Goal: Transaction & Acquisition: Purchase product/service

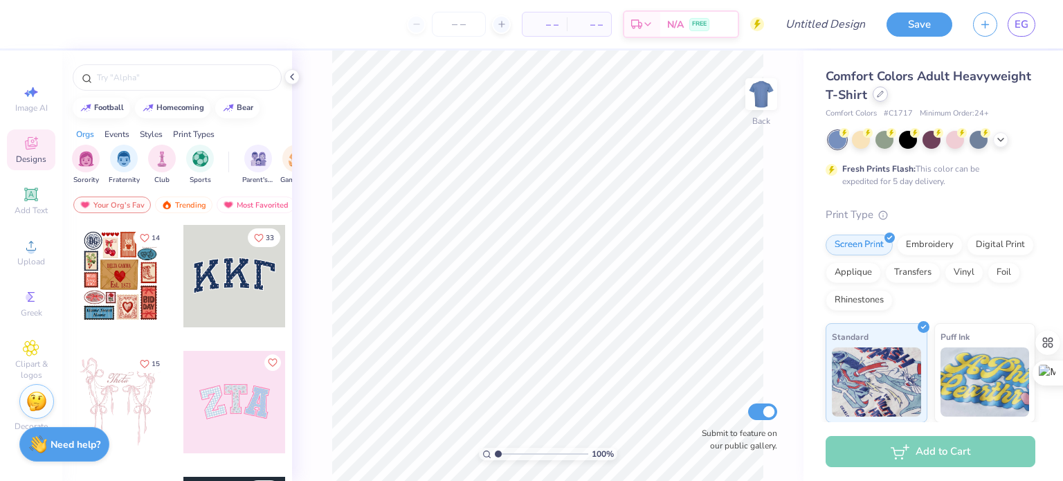
click at [888, 99] on div at bounding box center [880, 94] width 15 height 15
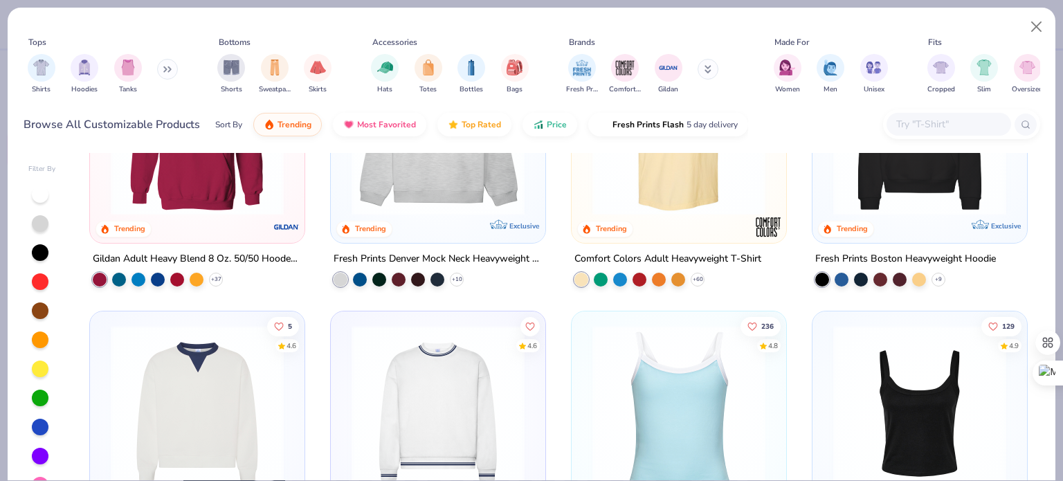
scroll to position [180, 0]
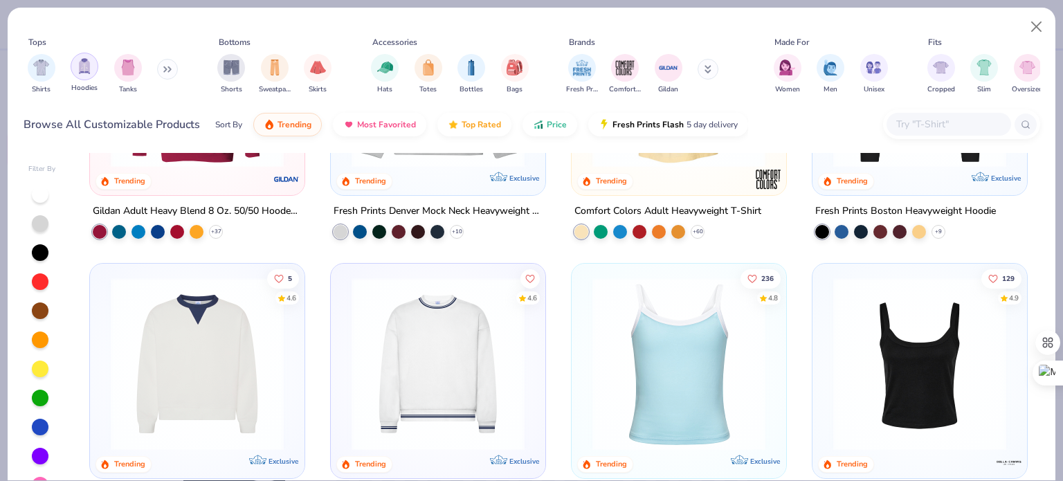
click at [78, 66] on img "filter for Hoodies" at bounding box center [84, 66] width 15 height 16
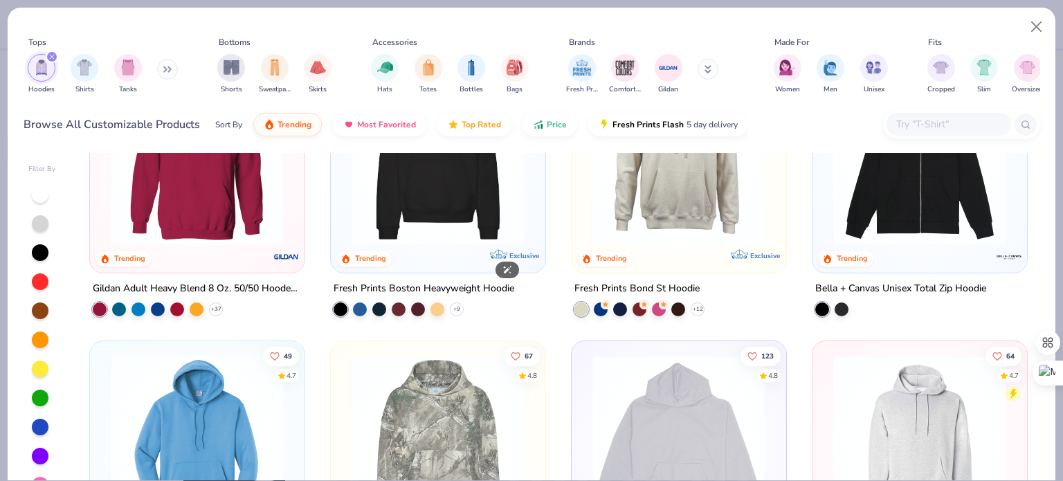
scroll to position [158, 0]
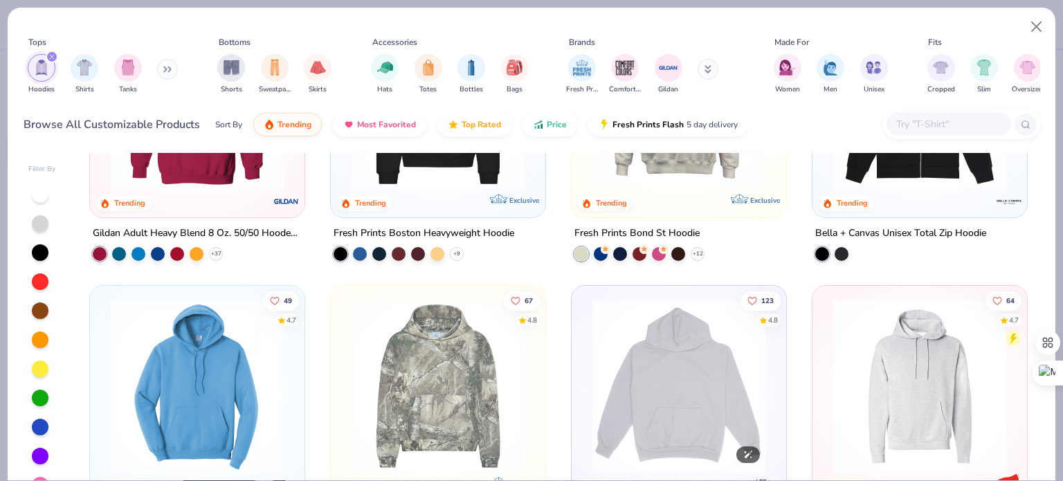
click at [588, 386] on img at bounding box center [679, 386] width 187 height 173
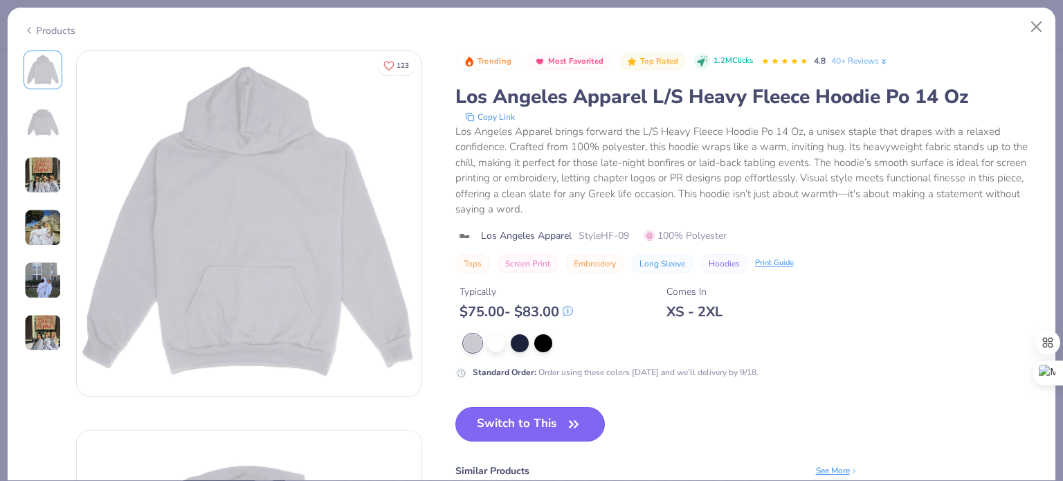
click at [540, 426] on button "Switch to This" at bounding box center [530, 424] width 150 height 35
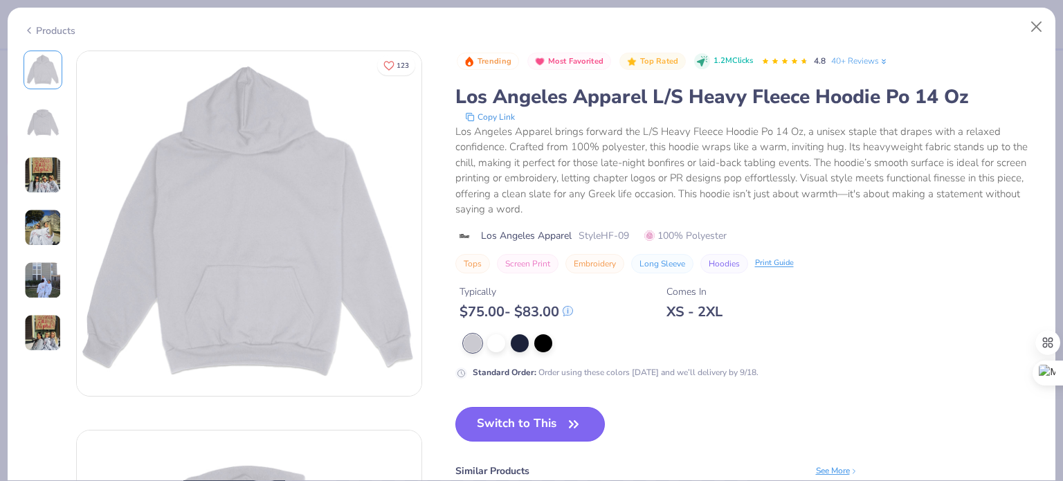
click at [551, 425] on button "Switch to This" at bounding box center [530, 424] width 150 height 35
click at [579, 428] on icon "button" at bounding box center [573, 424] width 19 height 19
click at [521, 343] on div at bounding box center [520, 342] width 18 height 18
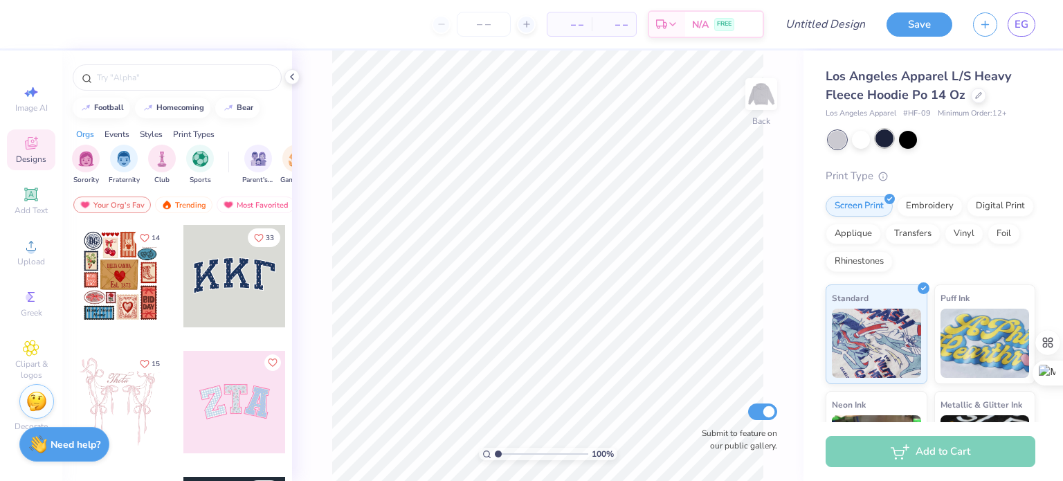
click at [889, 138] on div at bounding box center [885, 138] width 18 height 18
click at [34, 239] on icon at bounding box center [31, 245] width 17 height 17
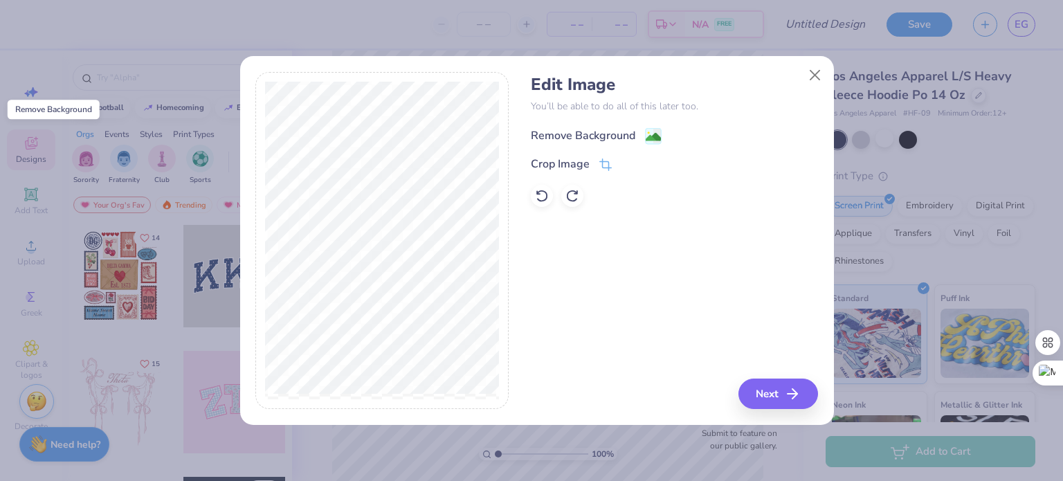
click at [651, 139] on image at bounding box center [653, 136] width 15 height 15
click at [604, 170] on icon at bounding box center [605, 166] width 12 height 12
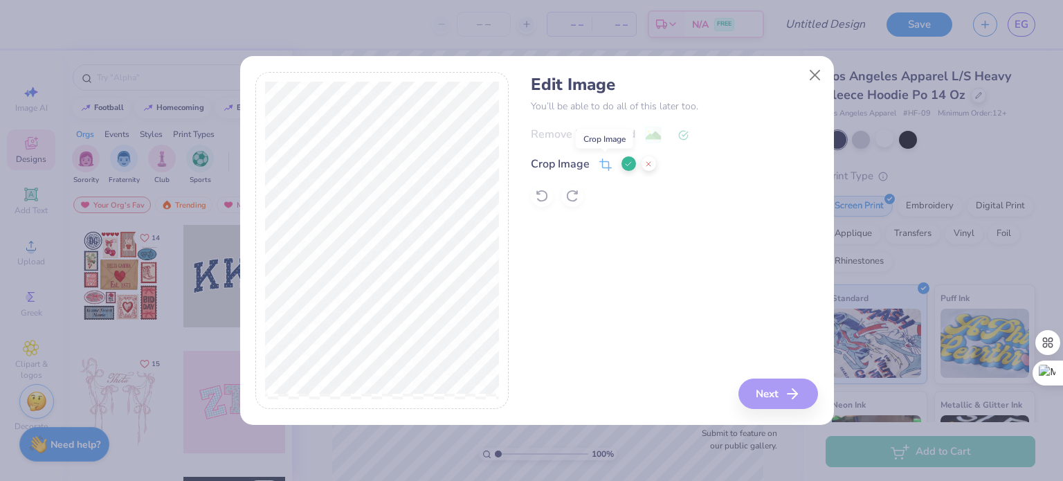
click at [604, 170] on icon at bounding box center [605, 165] width 12 height 12
click at [676, 268] on div "Edit Image You’ll be able to do all of this later too. Remove Background Crop I…" at bounding box center [674, 241] width 287 height 338
click at [626, 165] on polyline at bounding box center [629, 164] width 6 height 4
click at [759, 391] on button "Next" at bounding box center [781, 394] width 80 height 30
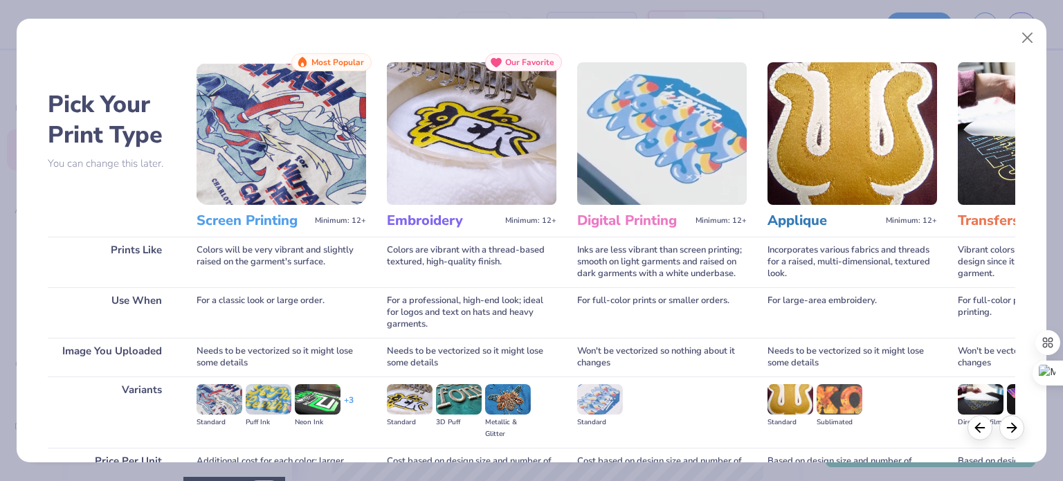
scroll to position [139, 0]
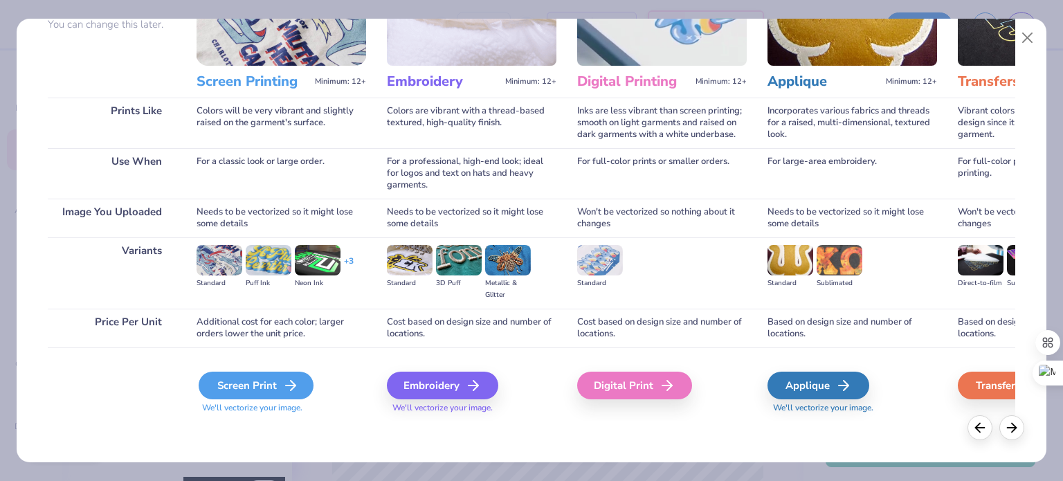
click at [291, 389] on polyline at bounding box center [293, 386] width 5 height 10
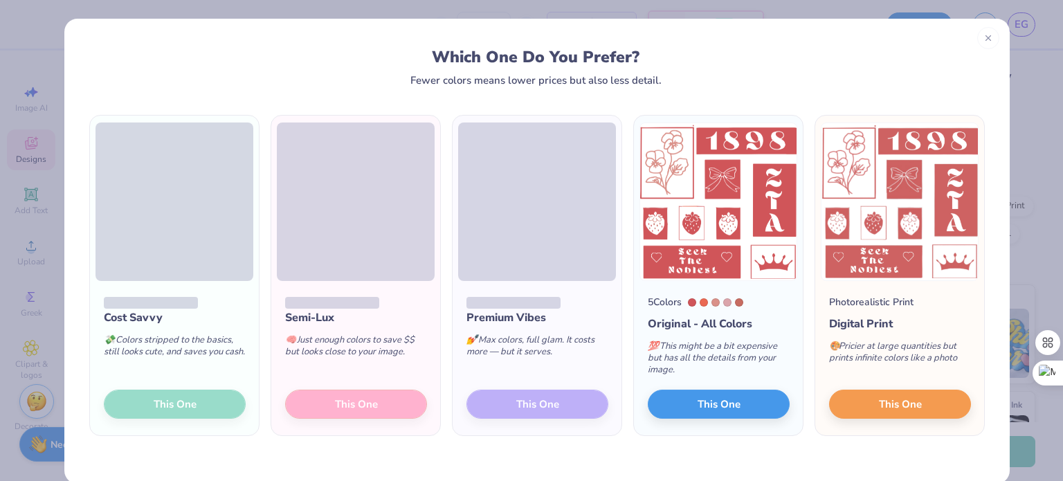
scroll to position [21, 0]
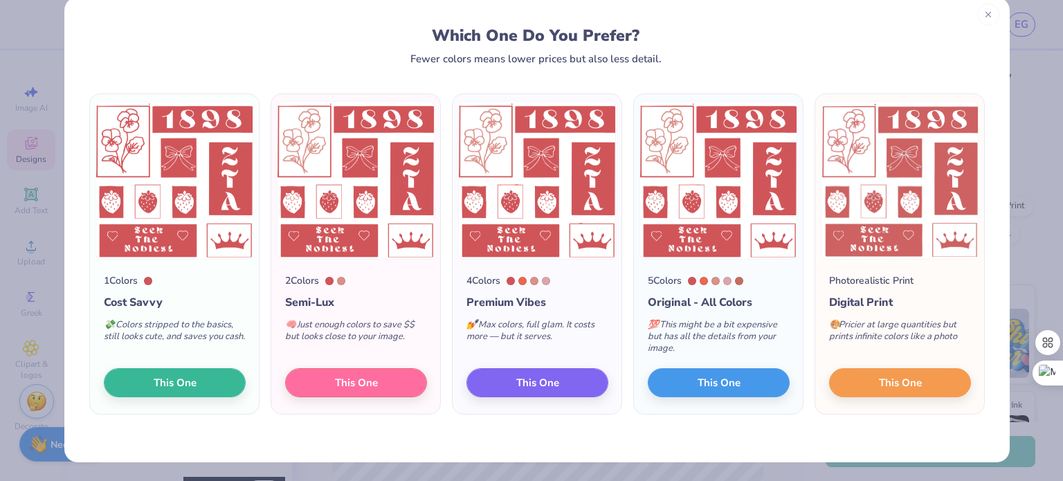
click at [984, 18] on icon at bounding box center [989, 15] width 10 height 10
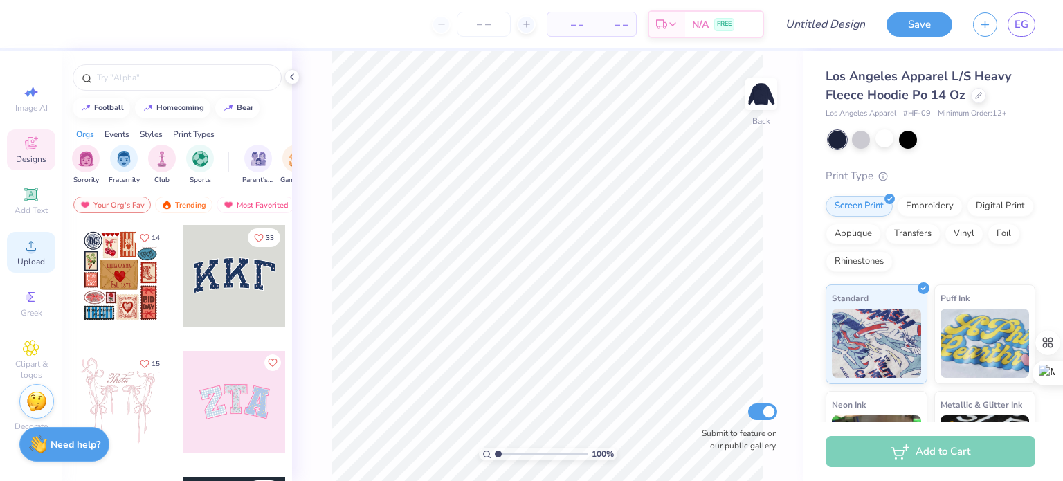
click at [29, 260] on span "Upload" at bounding box center [31, 261] width 28 height 11
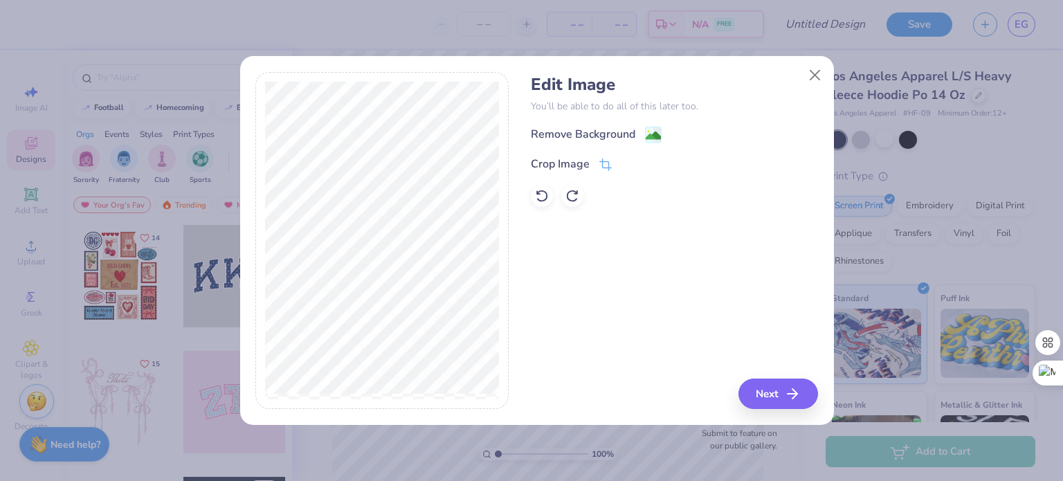
click at [662, 136] on div "Remove Background" at bounding box center [674, 134] width 287 height 17
click at [659, 136] on image at bounding box center [653, 136] width 15 height 15
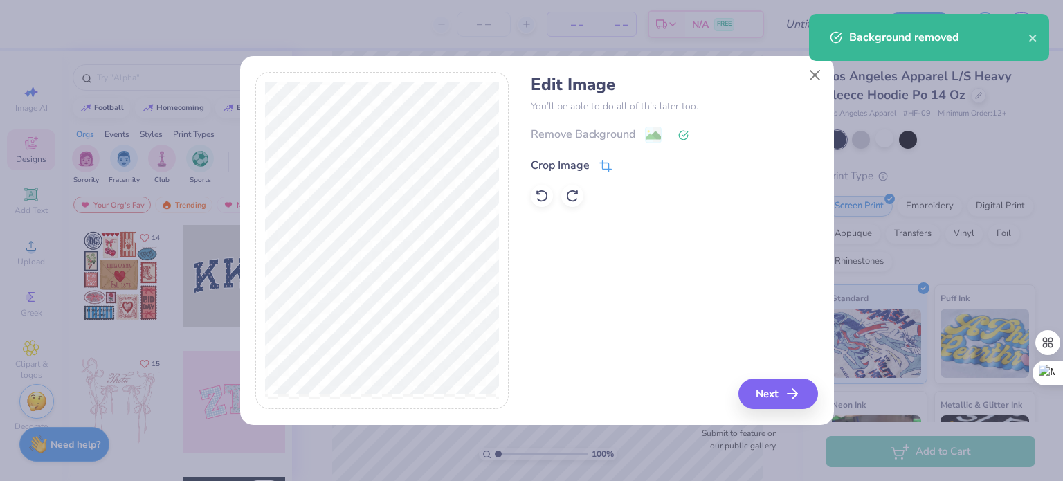
click at [606, 169] on icon at bounding box center [605, 166] width 12 height 12
click at [632, 165] on button at bounding box center [629, 163] width 15 height 15
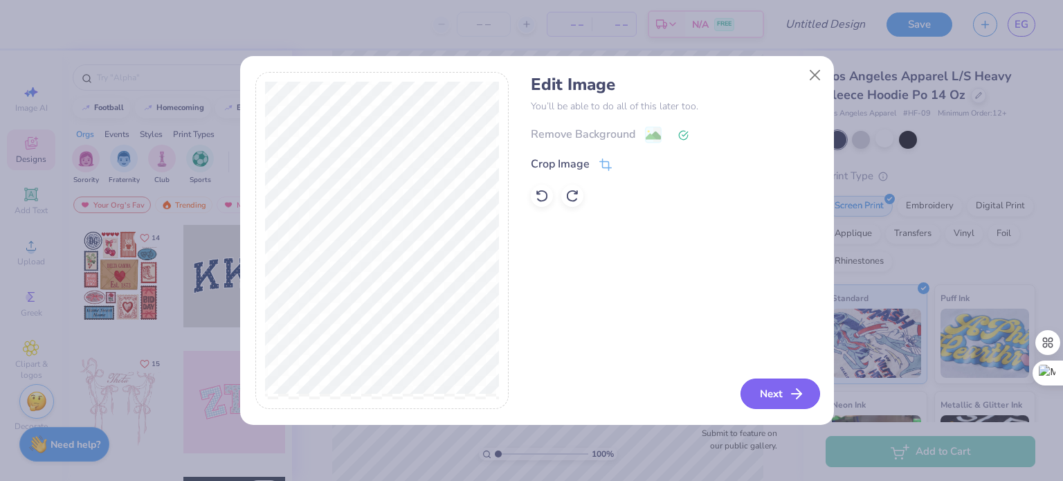
click at [763, 397] on button "Next" at bounding box center [781, 394] width 80 height 30
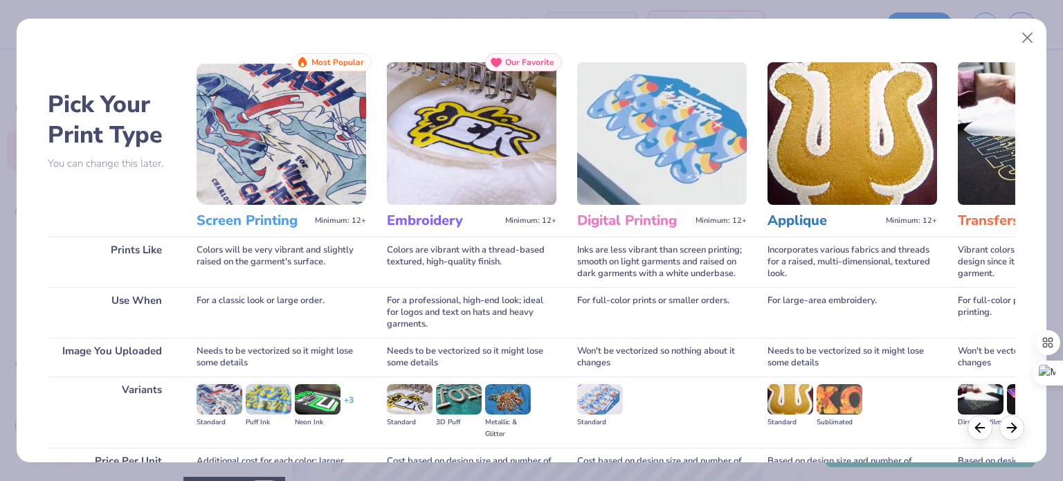
scroll to position [139, 0]
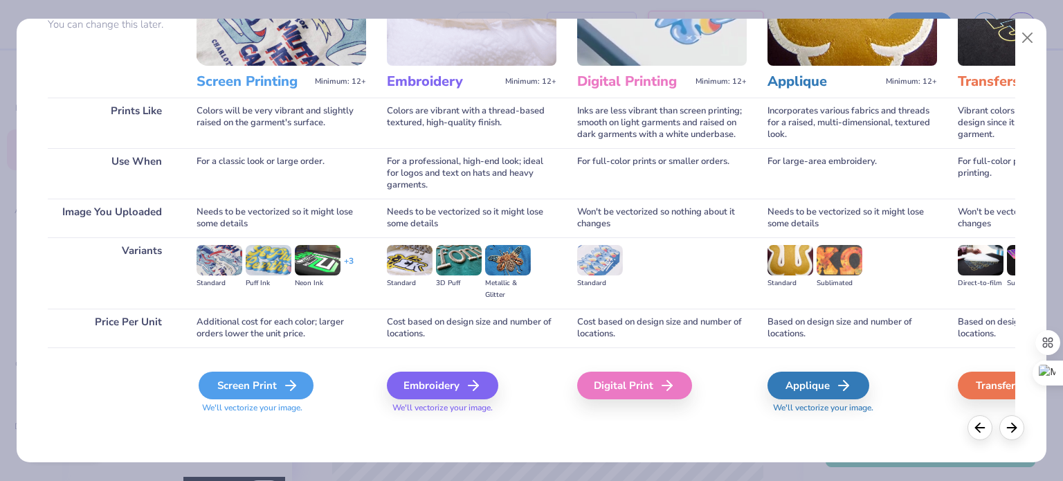
click at [280, 387] on div "Screen Print" at bounding box center [256, 386] width 115 height 28
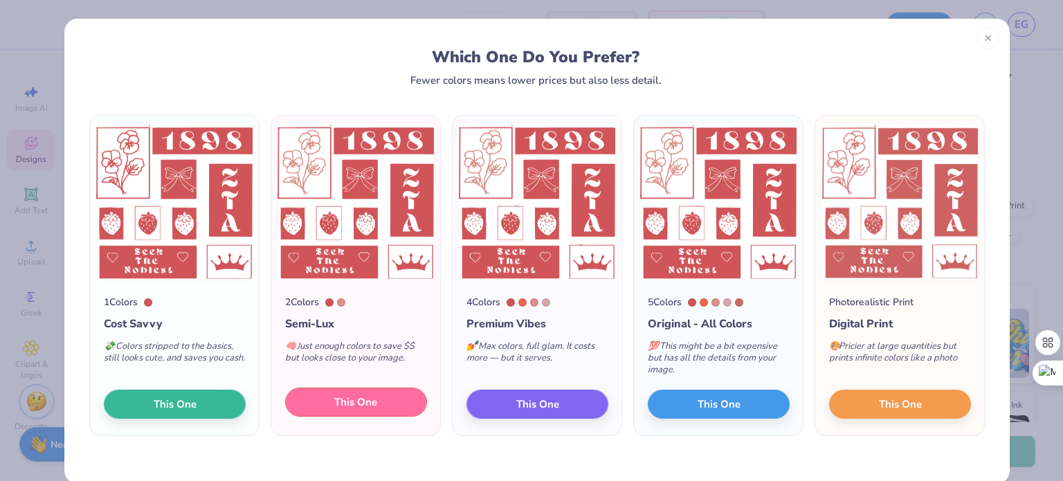
click at [321, 400] on button "This One" at bounding box center [356, 402] width 142 height 29
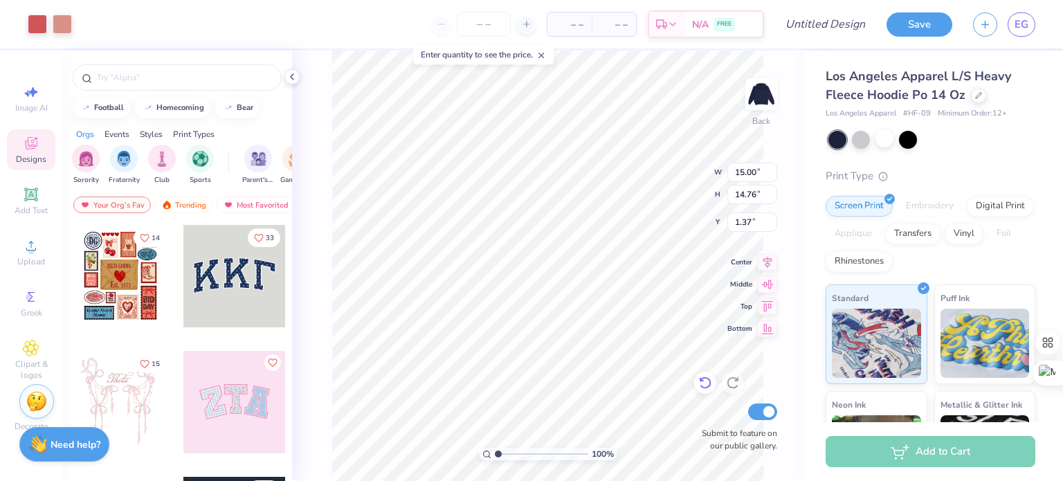
click at [707, 377] on icon at bounding box center [705, 383] width 14 height 14
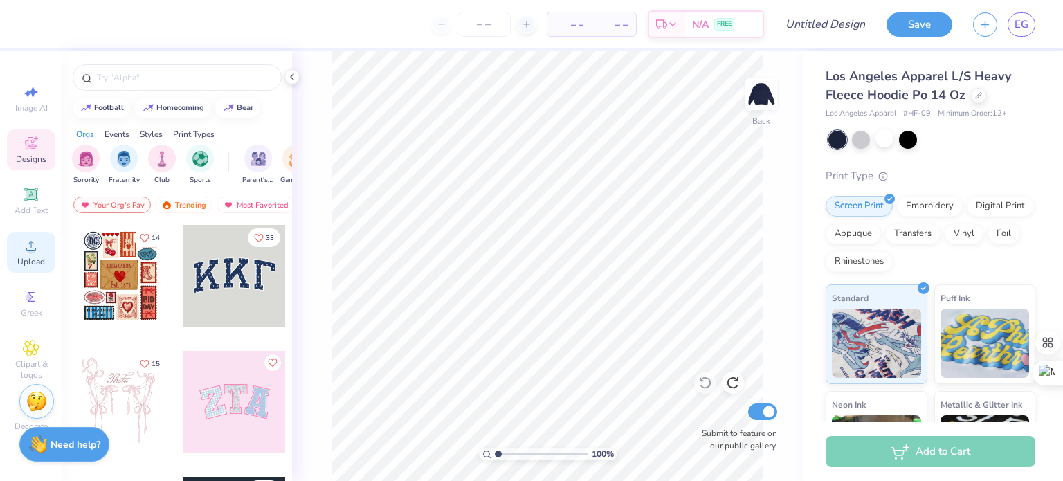
click at [17, 259] on span "Upload" at bounding box center [31, 261] width 28 height 11
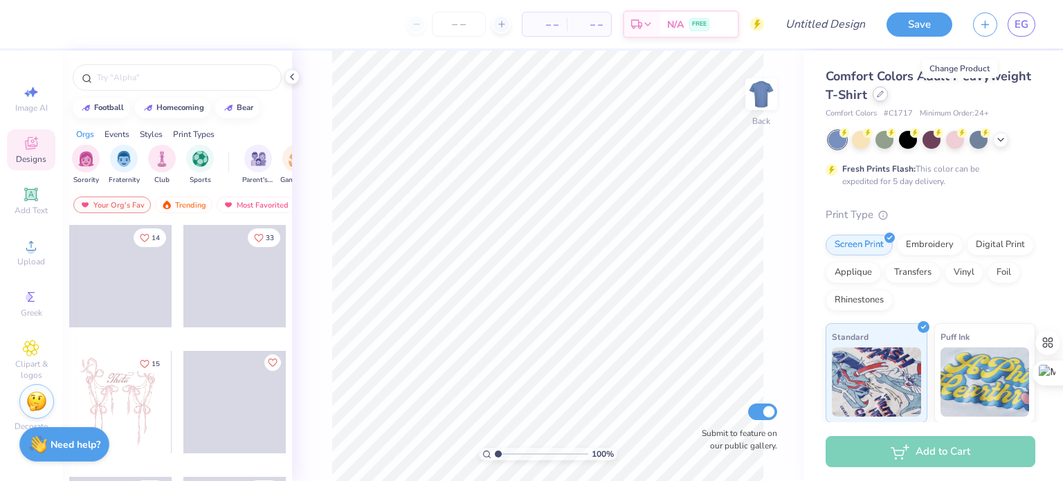
click at [888, 99] on div at bounding box center [880, 94] width 15 height 15
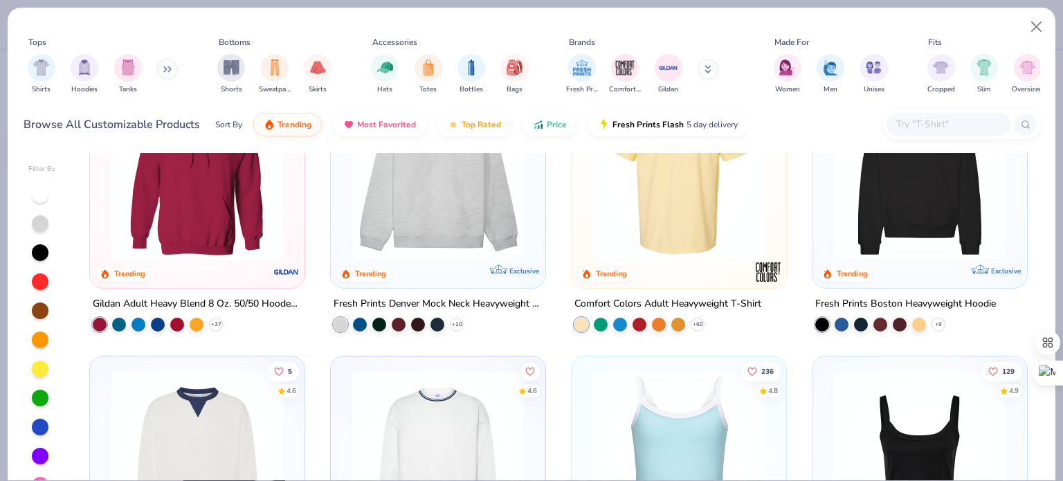
scroll to position [88, 0]
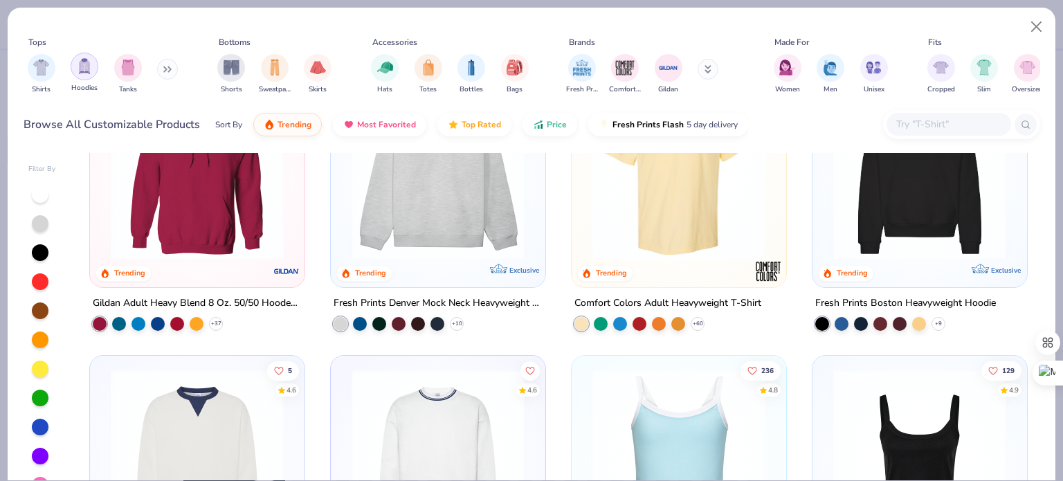
click at [86, 71] on img "filter for Hoodies" at bounding box center [84, 66] width 15 height 16
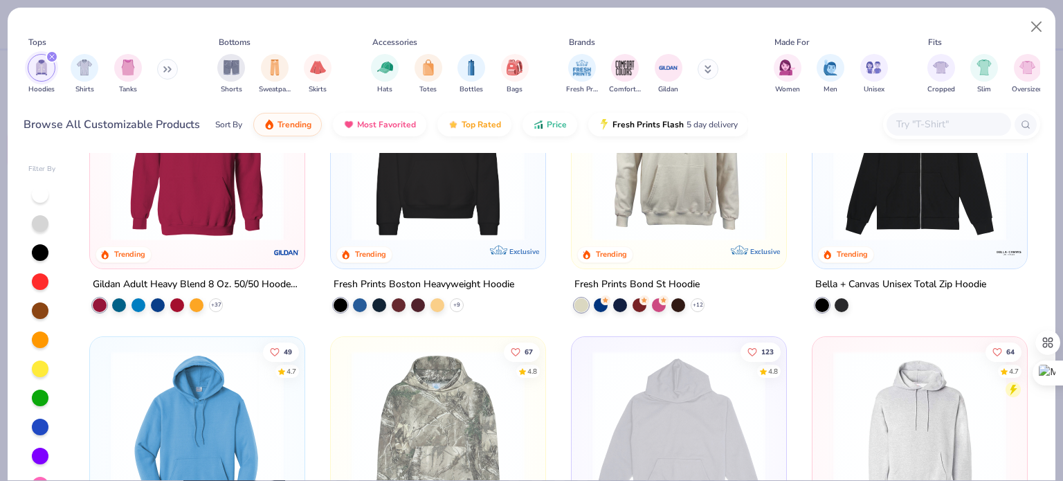
scroll to position [204, 0]
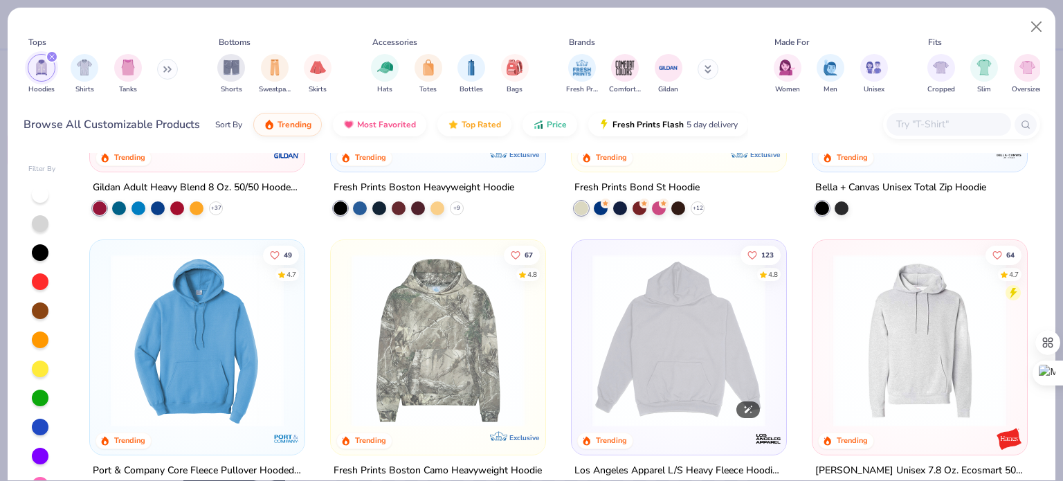
click at [676, 345] on img at bounding box center [679, 340] width 187 height 173
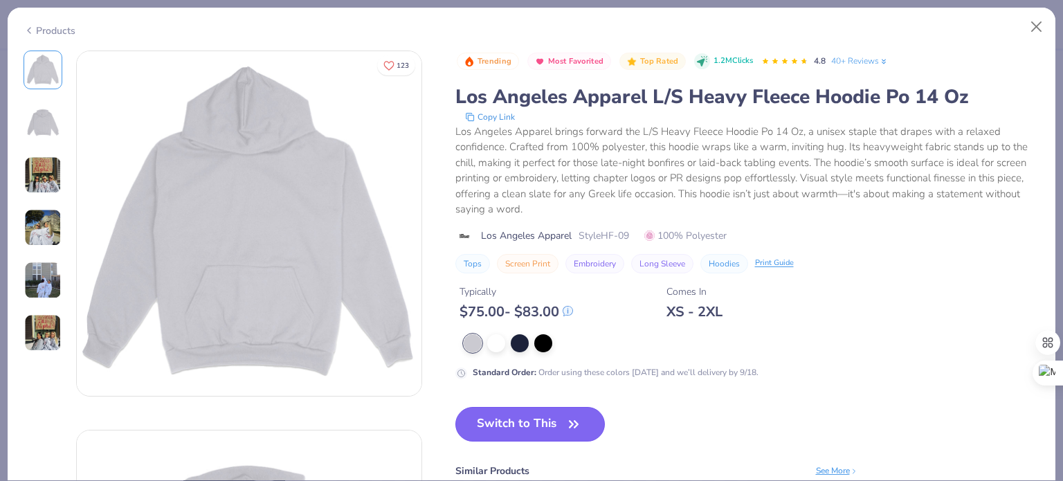
click at [526, 426] on button "Switch to This" at bounding box center [530, 424] width 150 height 35
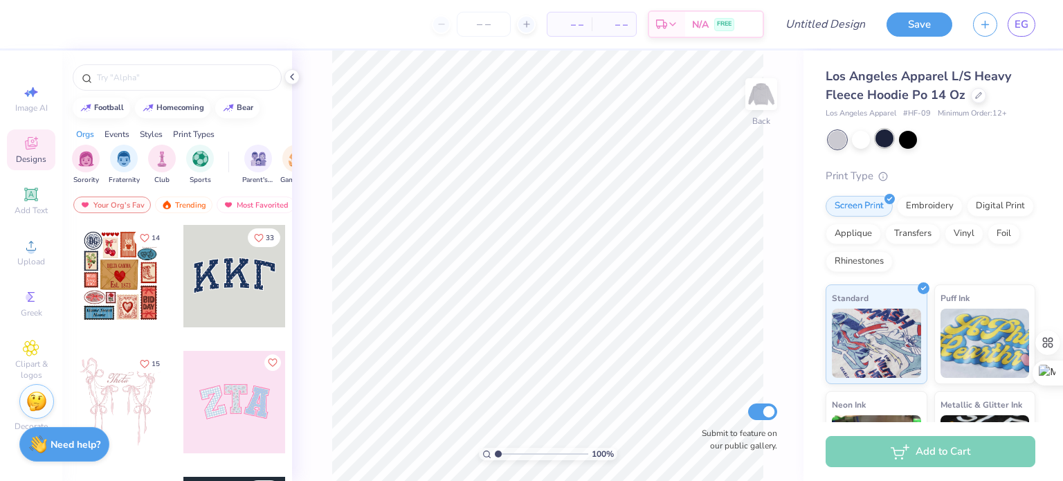
click at [884, 143] on div at bounding box center [885, 138] width 18 height 18
click at [26, 252] on icon at bounding box center [31, 245] width 17 height 17
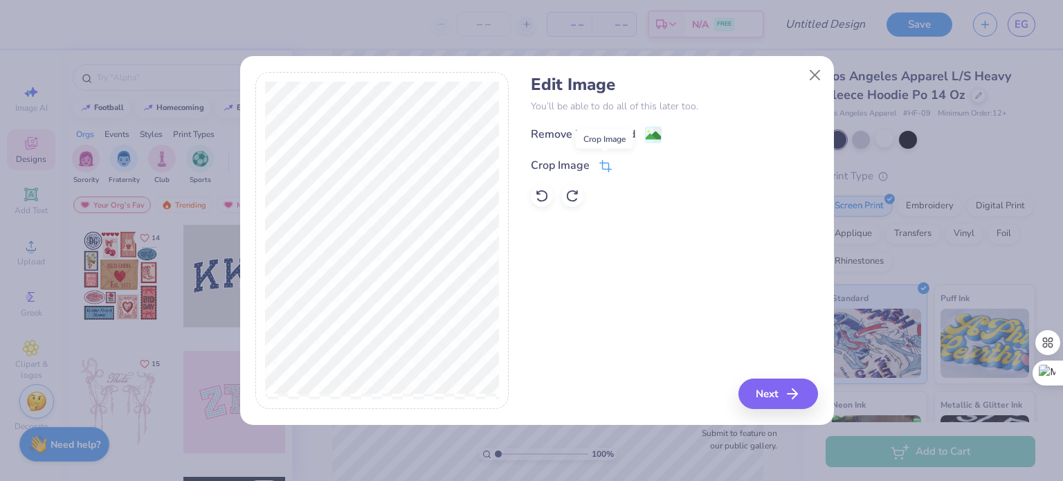
click at [605, 171] on icon at bounding box center [605, 166] width 12 height 12
click at [626, 170] on button at bounding box center [629, 163] width 15 height 15
click at [759, 392] on button "Next" at bounding box center [781, 394] width 80 height 30
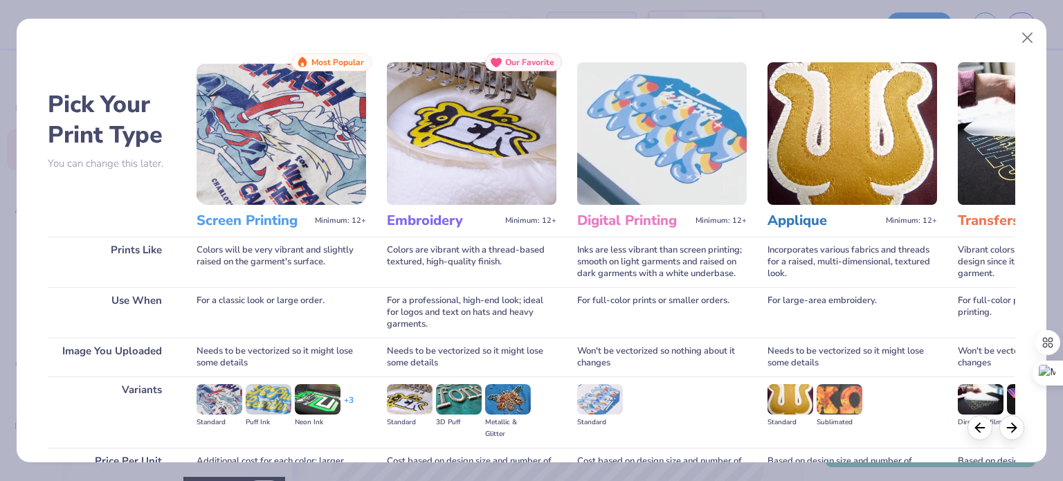
scroll to position [139, 0]
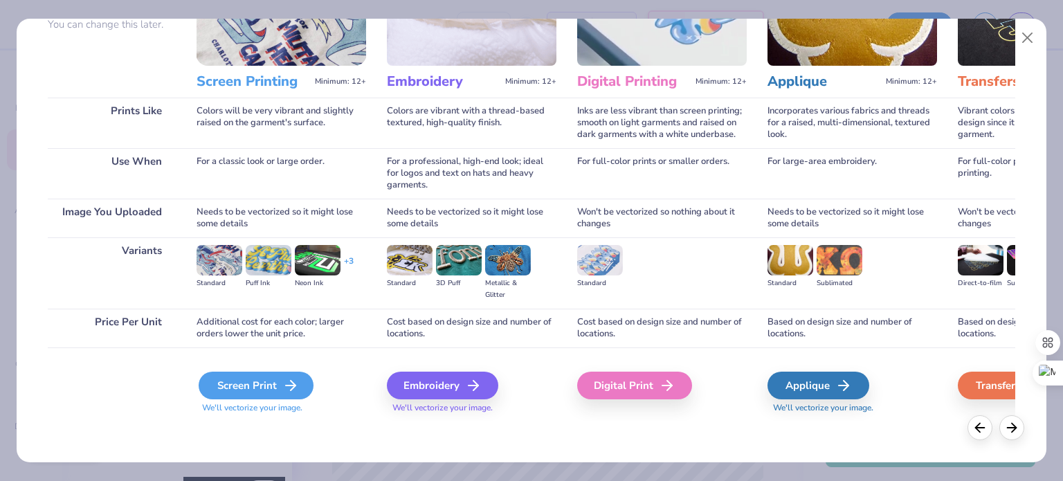
click at [262, 381] on div "Screen Print" at bounding box center [256, 386] width 115 height 28
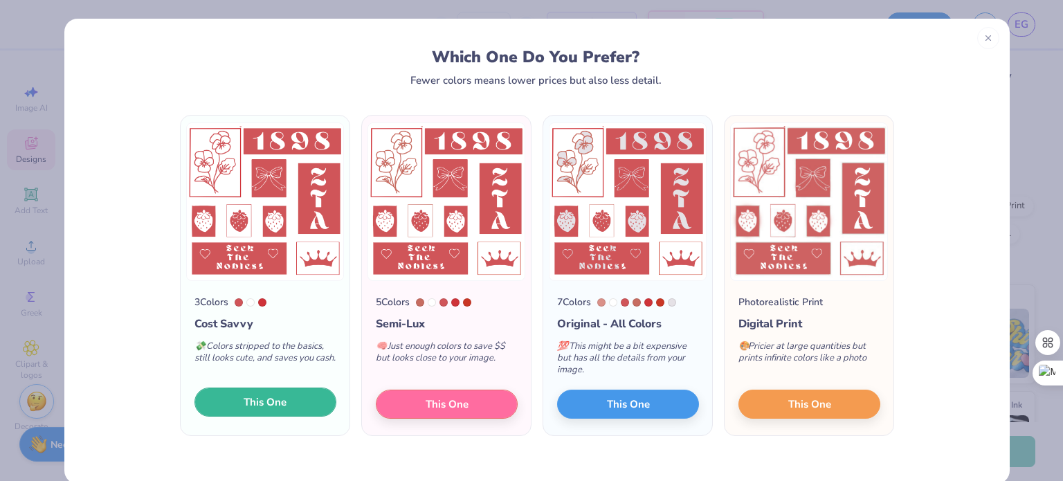
click at [293, 404] on button "This One" at bounding box center [266, 402] width 142 height 29
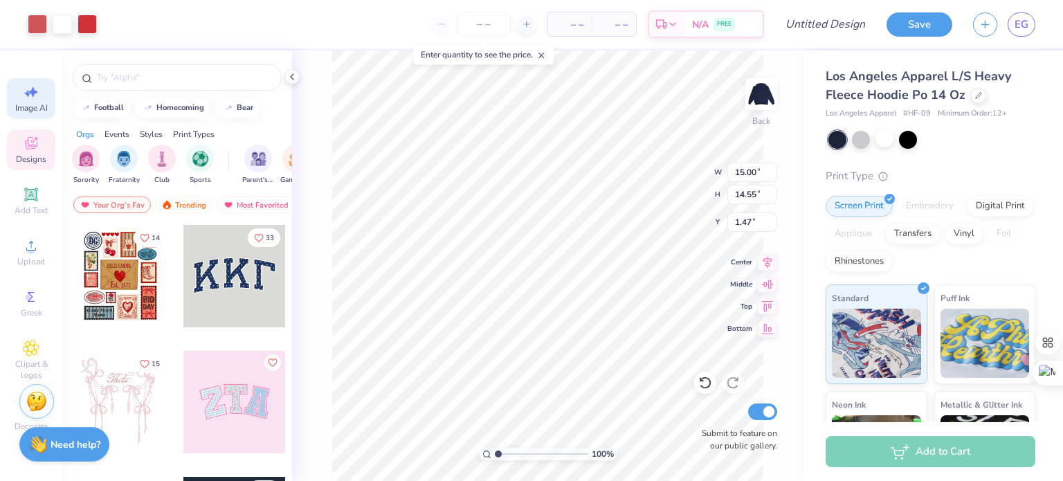
click at [44, 105] on span "Image AI" at bounding box center [31, 107] width 33 height 11
select select "4"
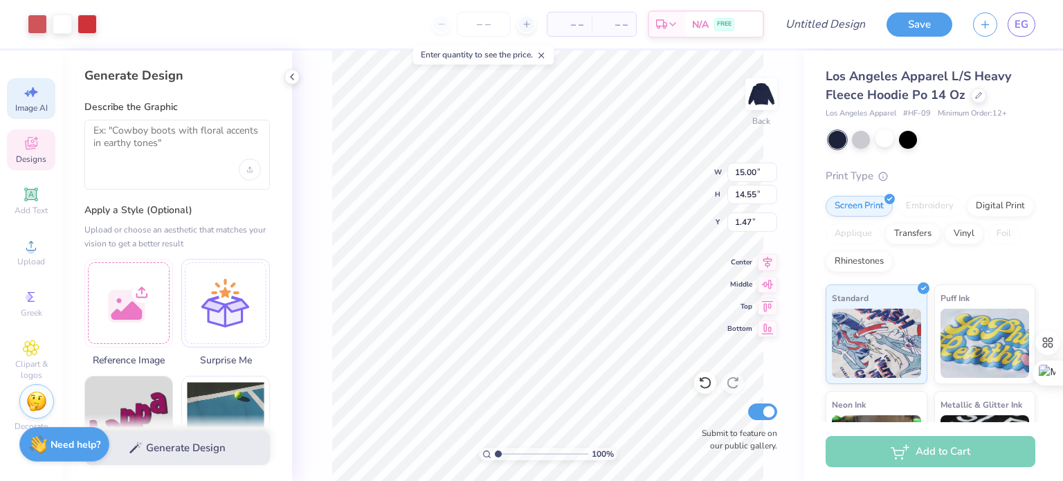
click at [34, 151] on icon at bounding box center [31, 143] width 17 height 17
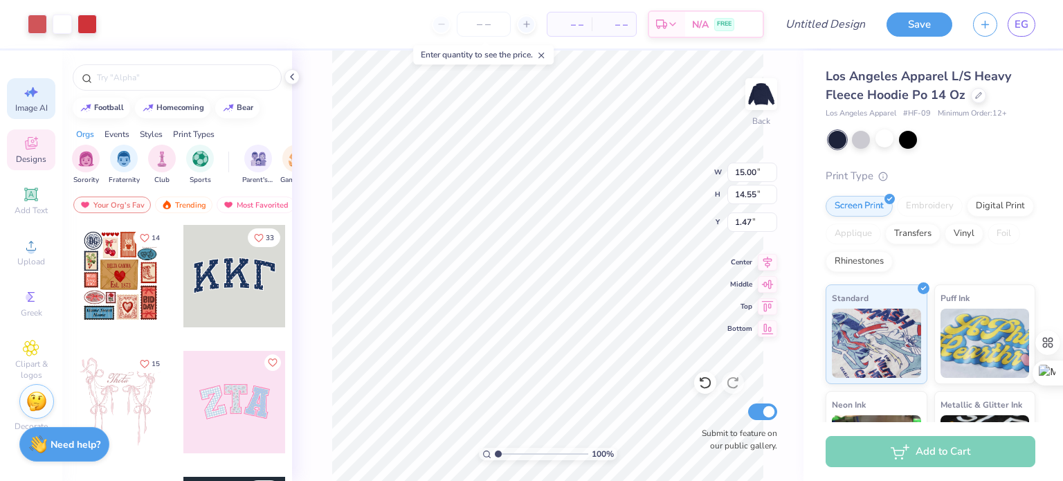
click at [28, 107] on span "Image AI" at bounding box center [31, 107] width 33 height 11
select select "4"
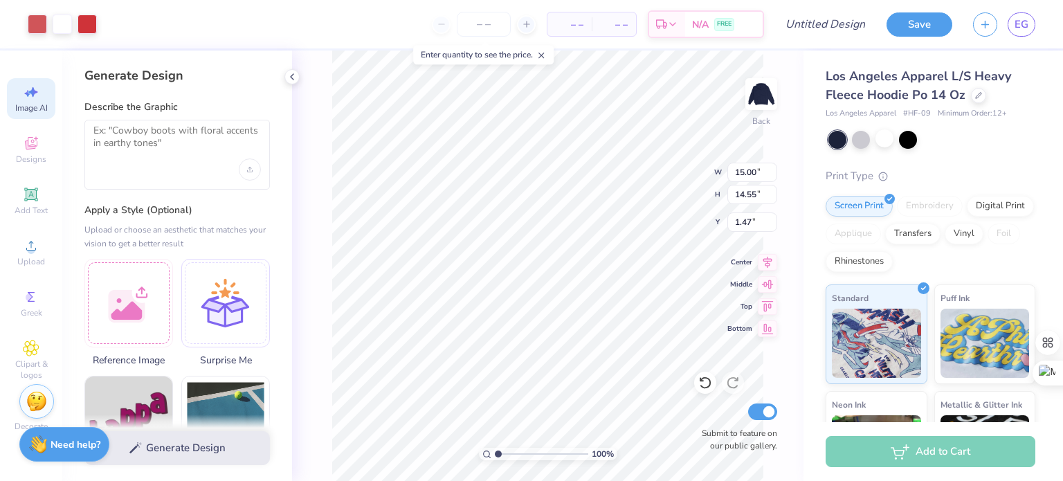
type input "0.50"
click at [154, 298] on div at bounding box center [128, 301] width 89 height 89
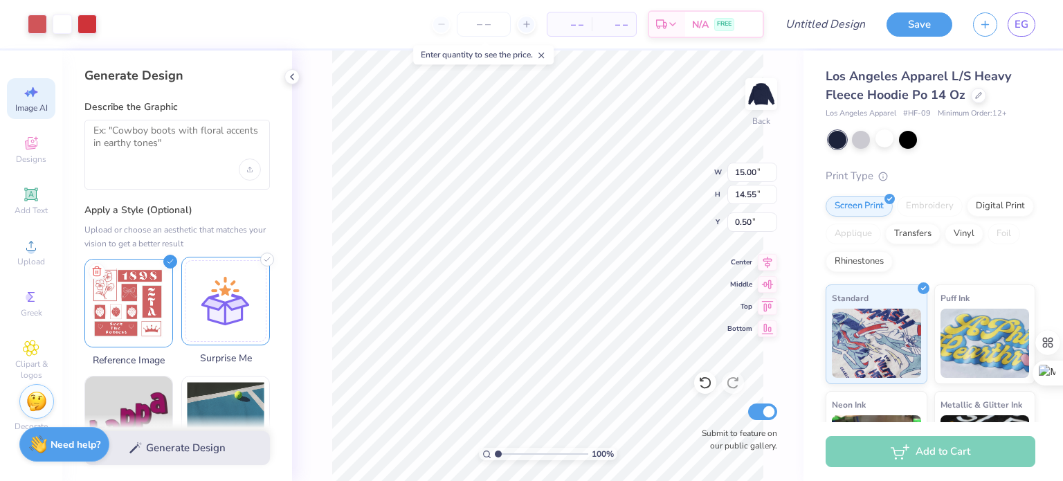
scroll to position [57, 0]
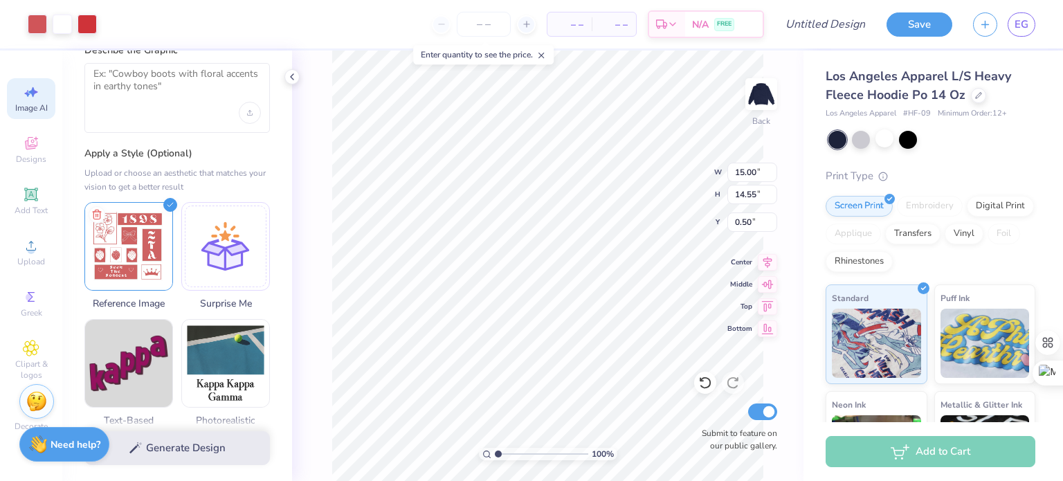
click at [184, 448] on div "Generate Design" at bounding box center [177, 448] width 230 height 67
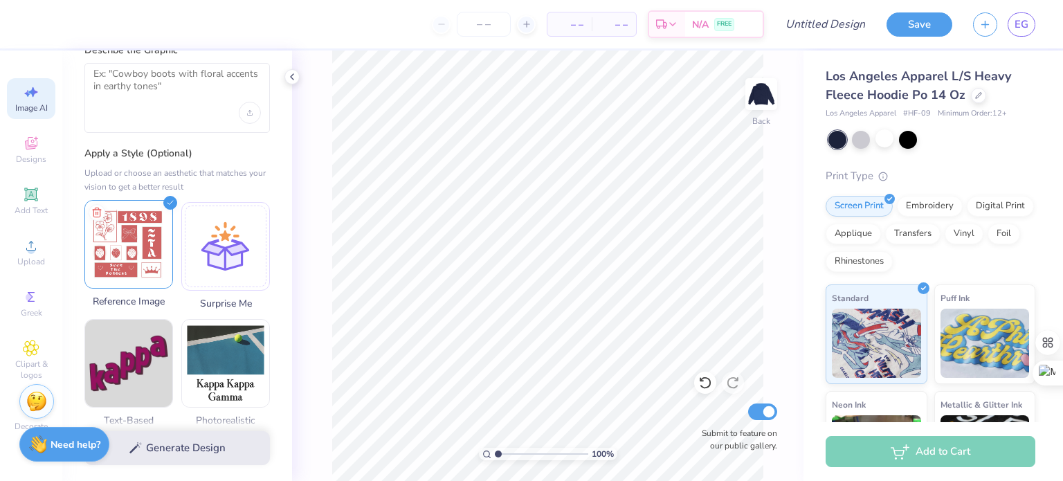
scroll to position [0, 0]
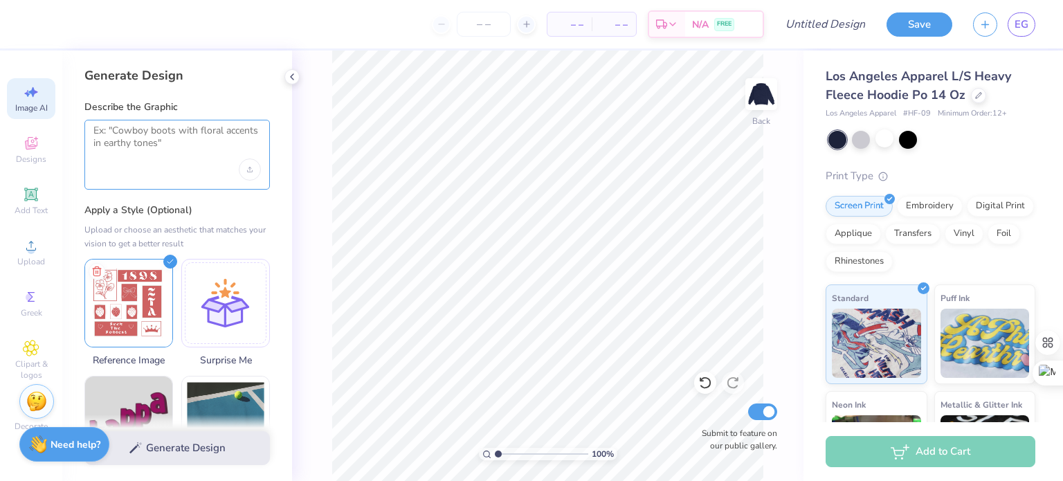
click at [141, 132] on textarea at bounding box center [177, 142] width 168 height 35
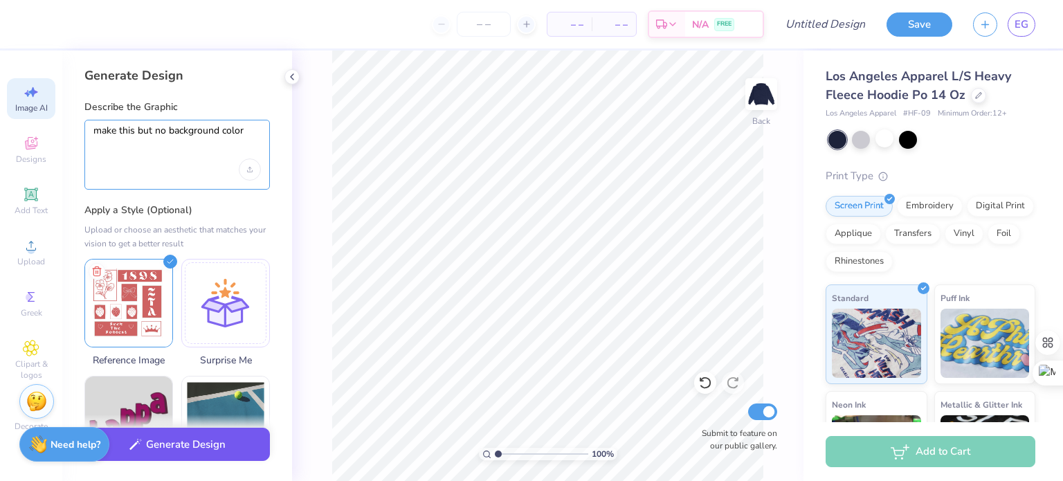
type textarea "make this but no background color"
click at [186, 455] on button "Generate Design" at bounding box center [177, 445] width 186 height 34
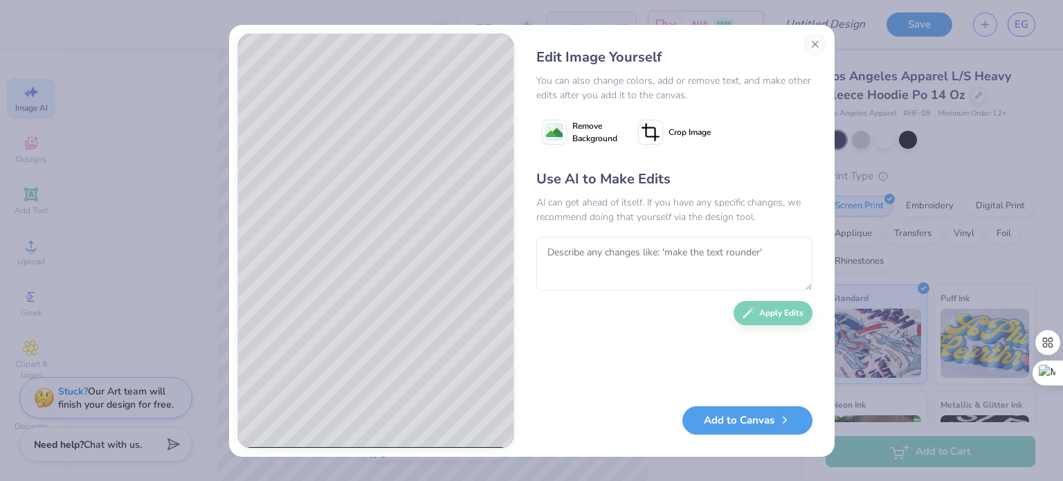
select select "4"
click at [819, 46] on button "Close" at bounding box center [815, 44] width 22 height 22
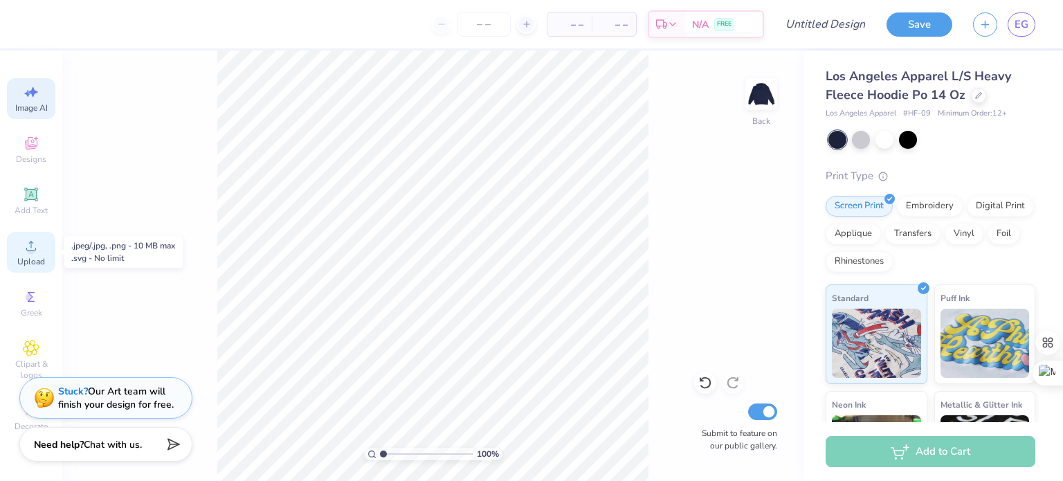
click at [35, 249] on icon at bounding box center [31, 246] width 10 height 10
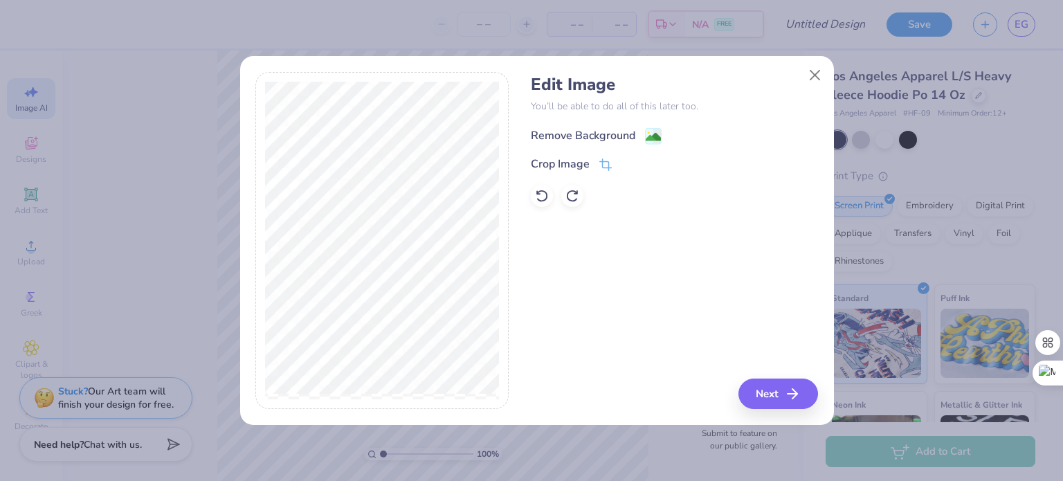
click at [648, 138] on image at bounding box center [653, 136] width 15 height 15
click at [534, 192] on div at bounding box center [542, 196] width 22 height 22
click at [817, 80] on button "Close" at bounding box center [815, 75] width 26 height 26
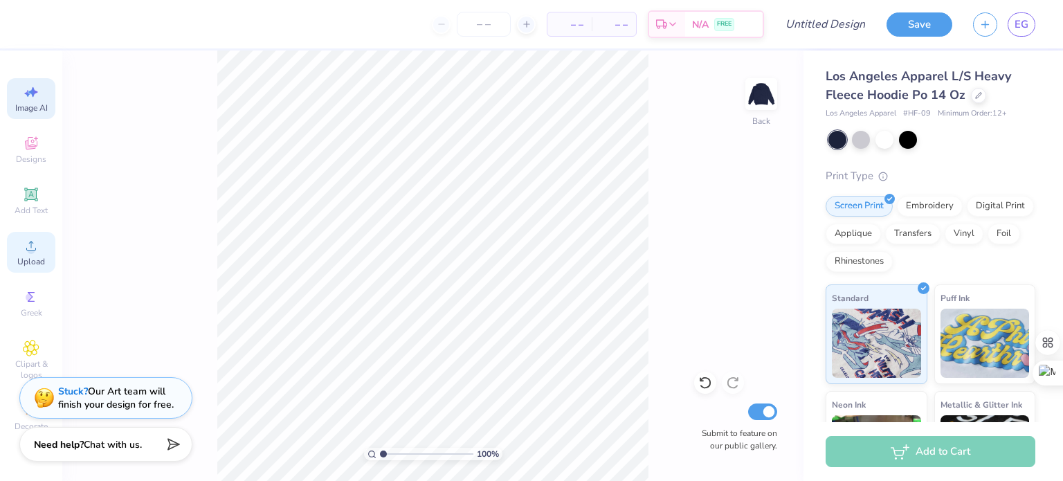
click at [33, 248] on circle at bounding box center [31, 250] width 8 height 8
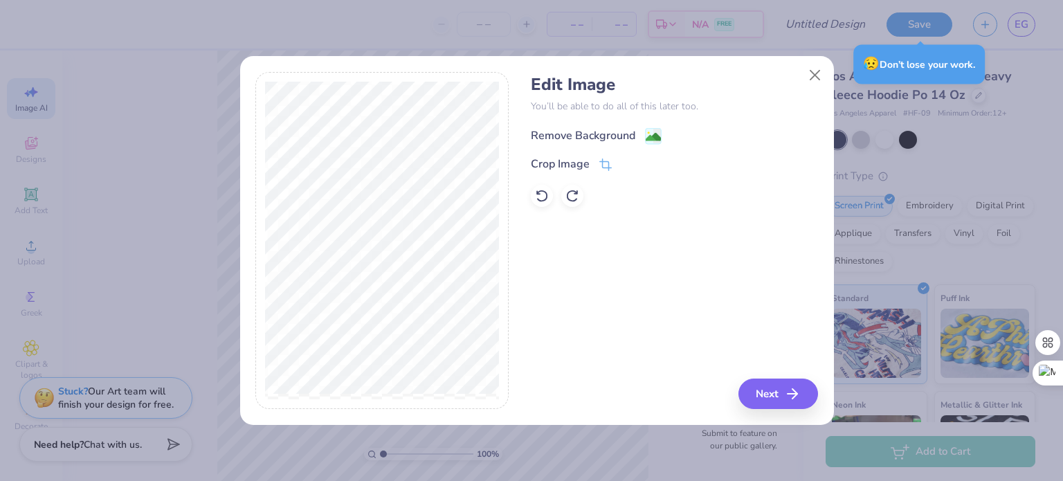
click at [647, 141] on image at bounding box center [653, 136] width 15 height 15
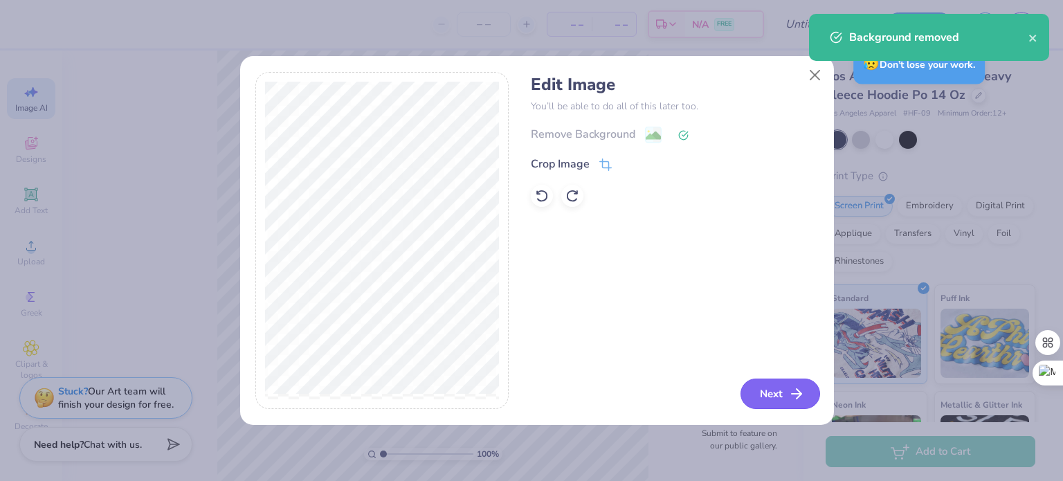
click at [769, 392] on button "Next" at bounding box center [781, 394] width 80 height 30
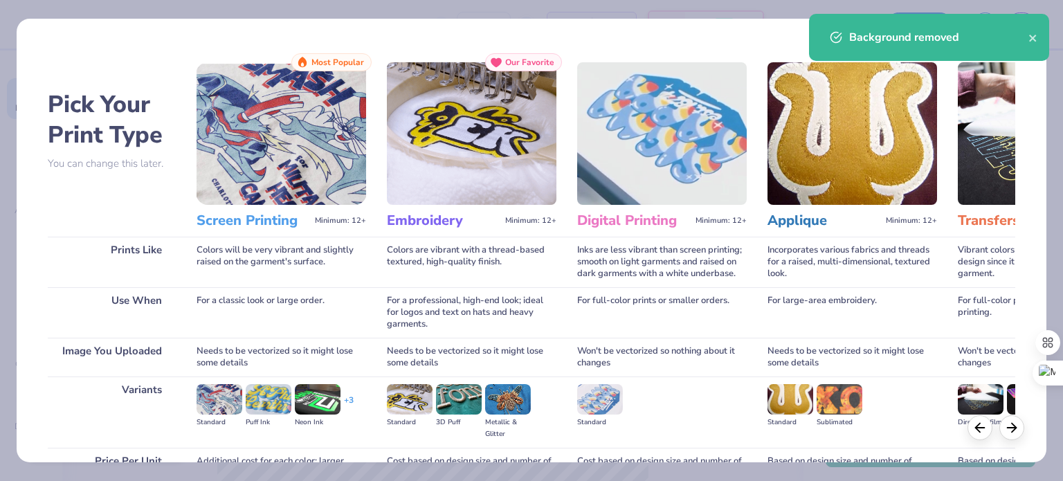
scroll to position [139, 0]
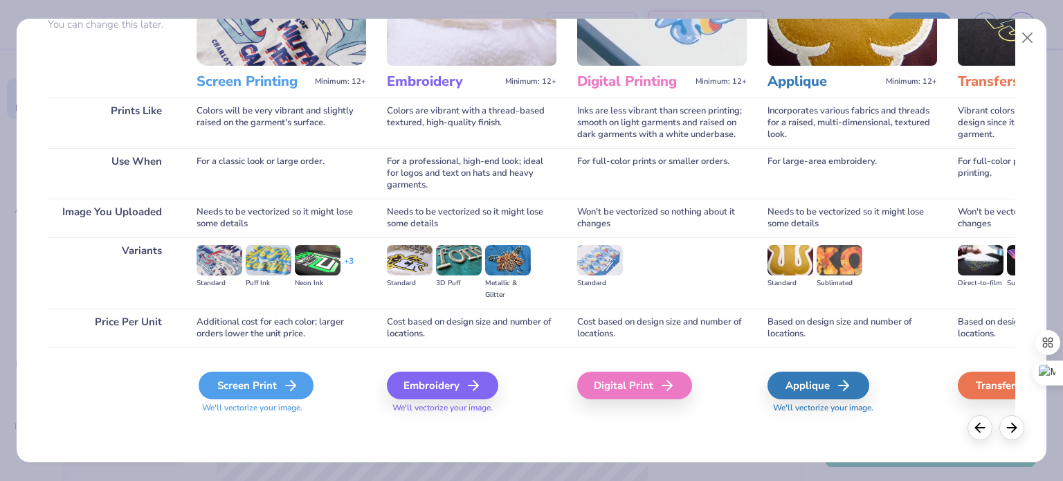
click at [261, 390] on div "Screen Print" at bounding box center [256, 386] width 115 height 28
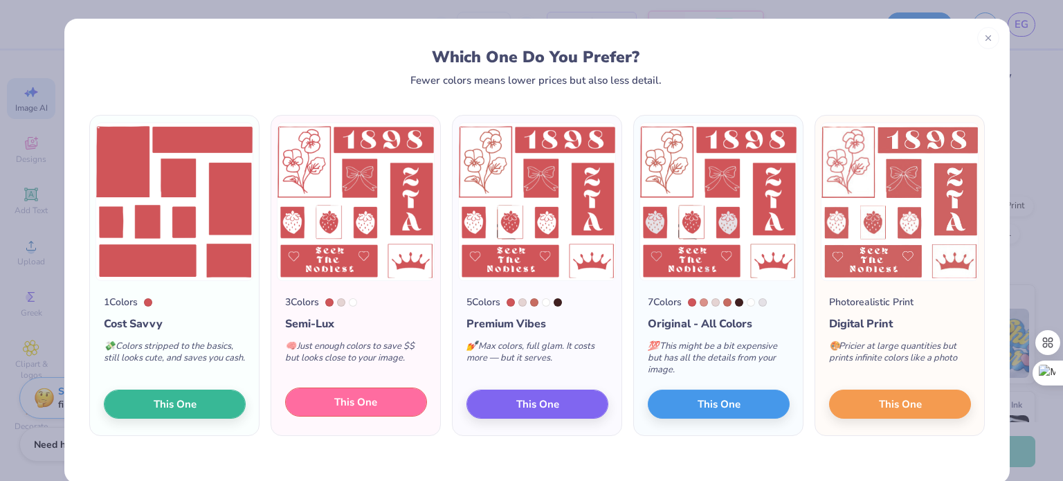
click at [334, 404] on span "This One" at bounding box center [355, 403] width 43 height 16
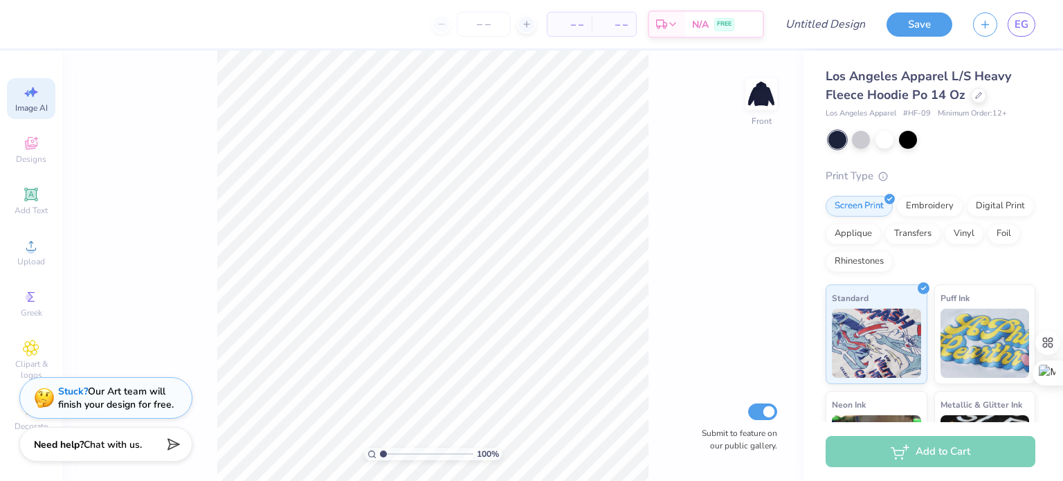
select select "4"
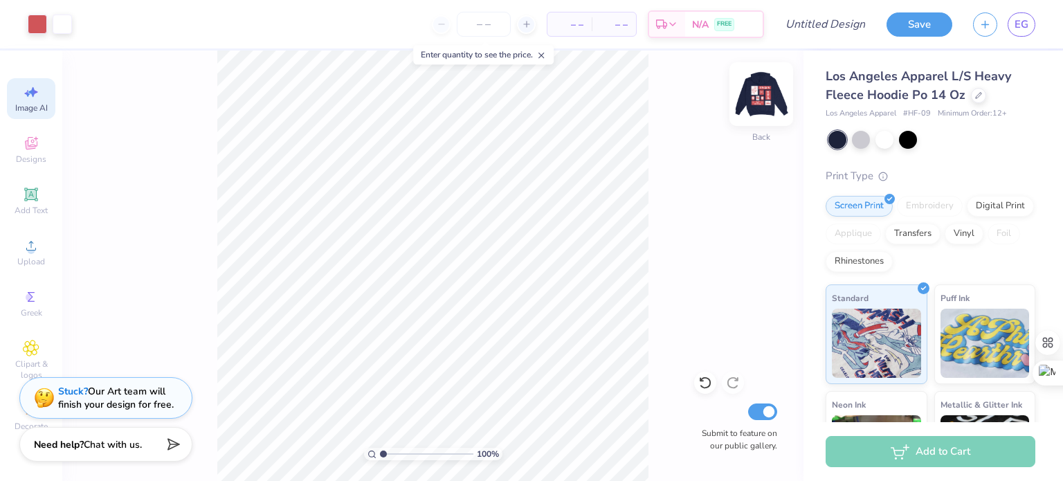
click at [767, 96] on img at bounding box center [761, 93] width 55 height 55
click at [761, 98] on img at bounding box center [761, 93] width 55 height 55
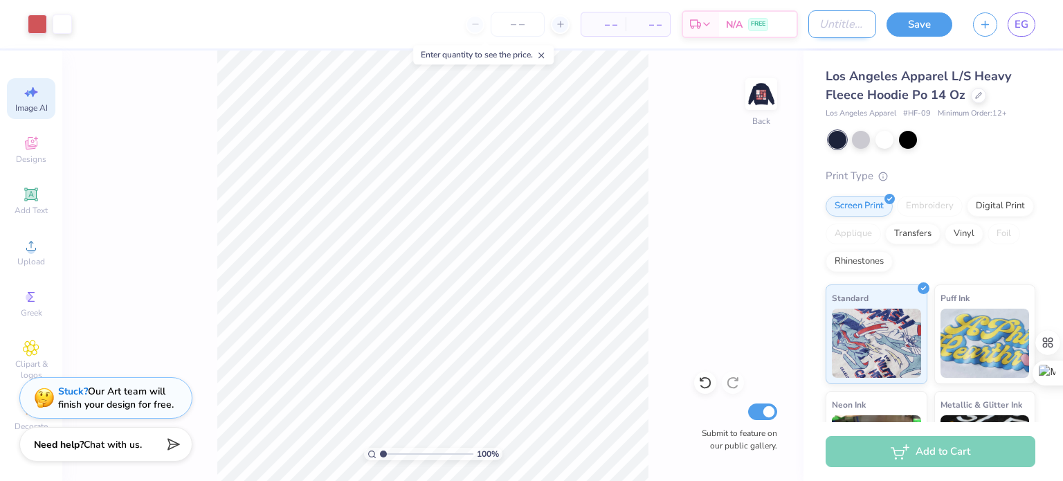
click at [834, 24] on input "Design Title" at bounding box center [843, 24] width 68 height 28
type input "sweatshirt design 2"
click at [928, 31] on button "Save" at bounding box center [920, 22] width 66 height 24
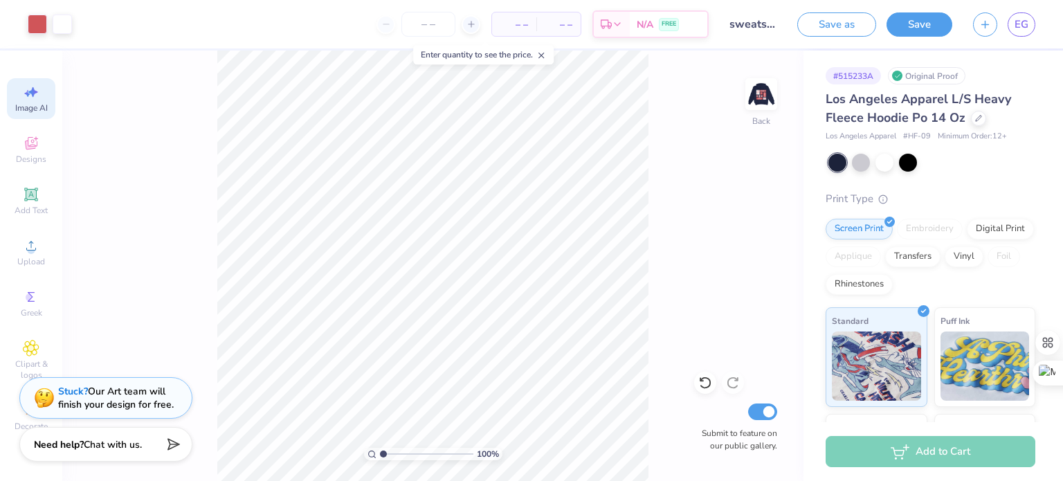
select select "4"
